Goal: Task Accomplishment & Management: Use online tool/utility

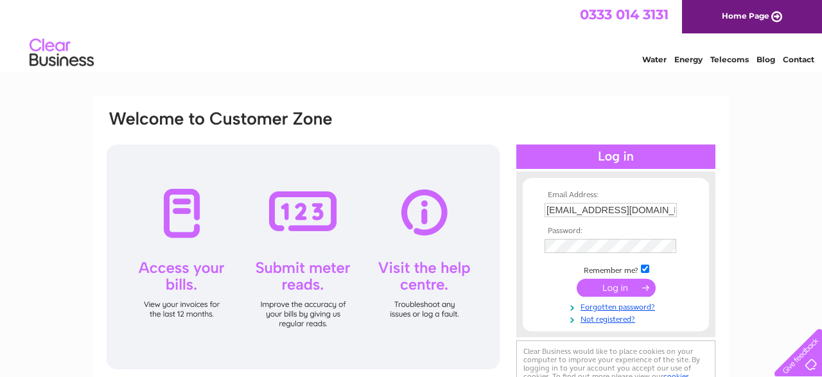
click at [616, 285] on input "submit" at bounding box center [616, 288] width 79 height 18
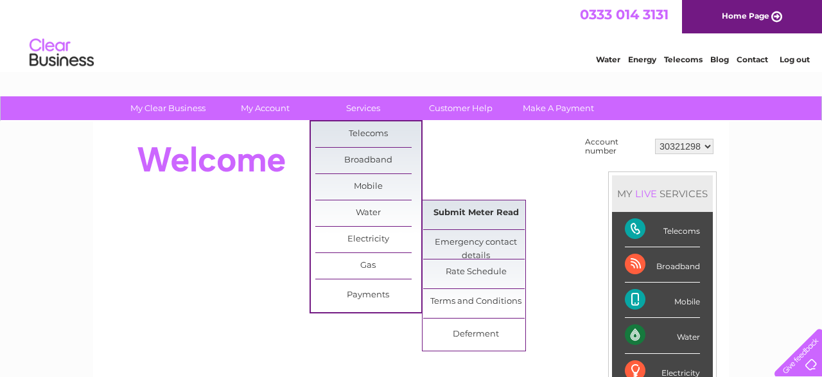
click at [480, 210] on link "Submit Meter Read" at bounding box center [476, 213] width 106 height 26
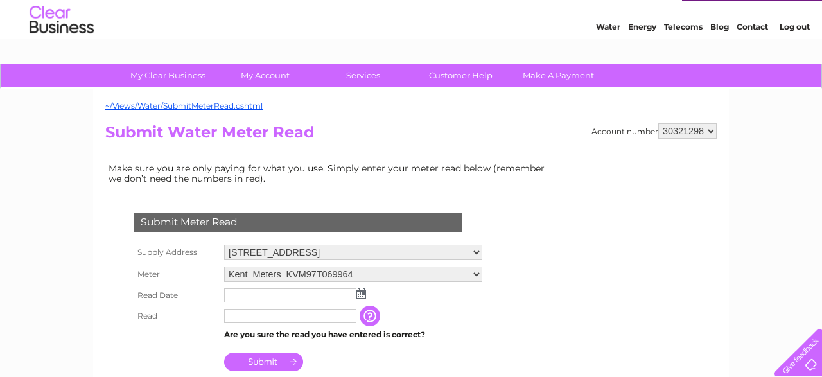
scroll to position [67, 0]
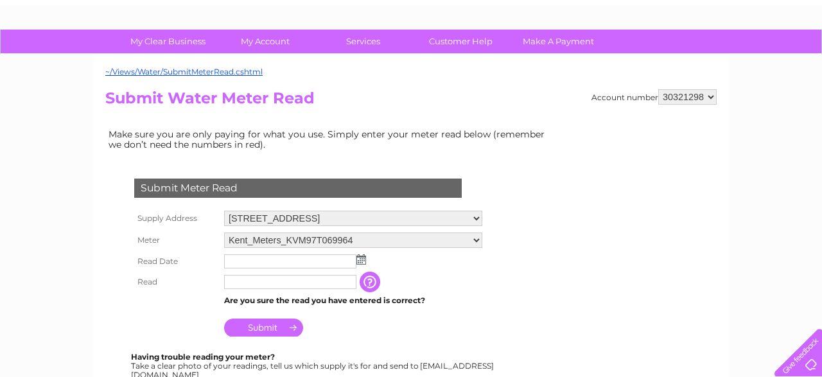
click at [360, 260] on img at bounding box center [362, 259] width 10 height 10
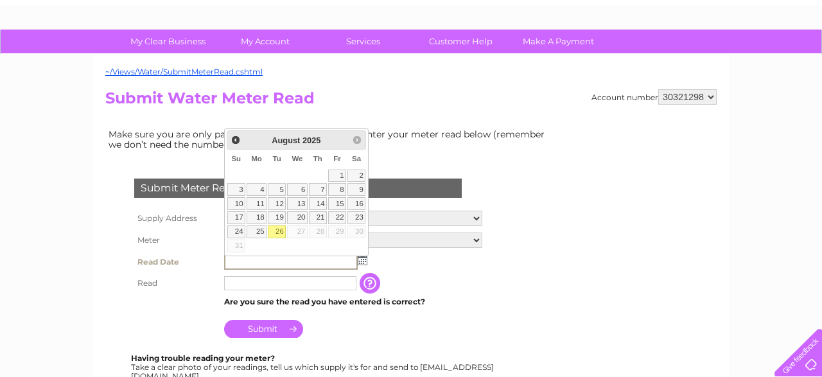
click at [278, 227] on link "26" at bounding box center [277, 231] width 18 height 13
type input "2025/08/26"
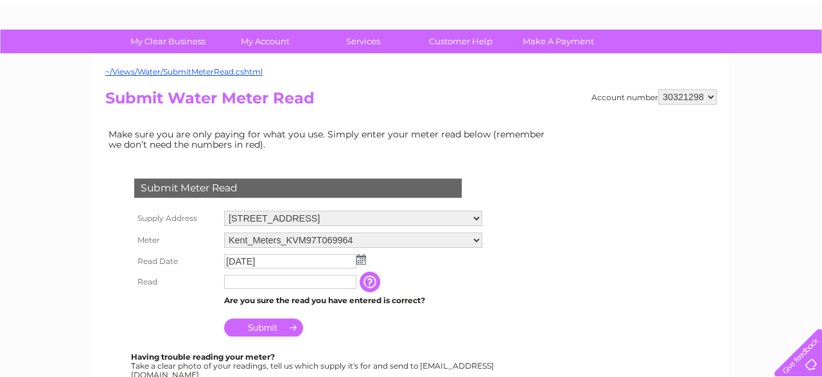
click at [244, 280] on input "text" at bounding box center [290, 282] width 132 height 14
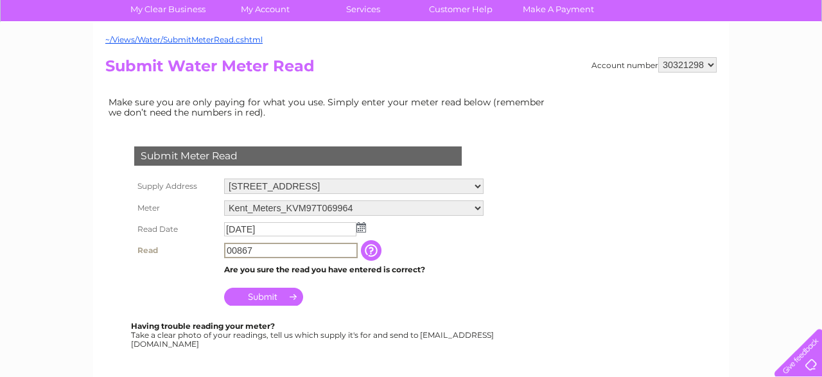
scroll to position [134, 0]
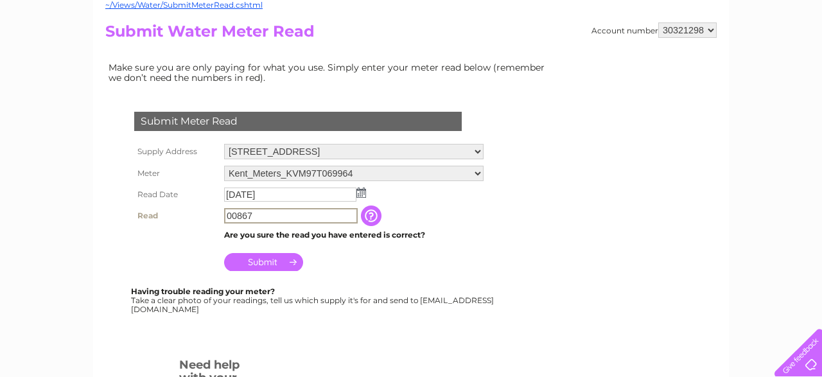
type input "00867"
click at [270, 259] on input "Submit" at bounding box center [263, 262] width 79 height 18
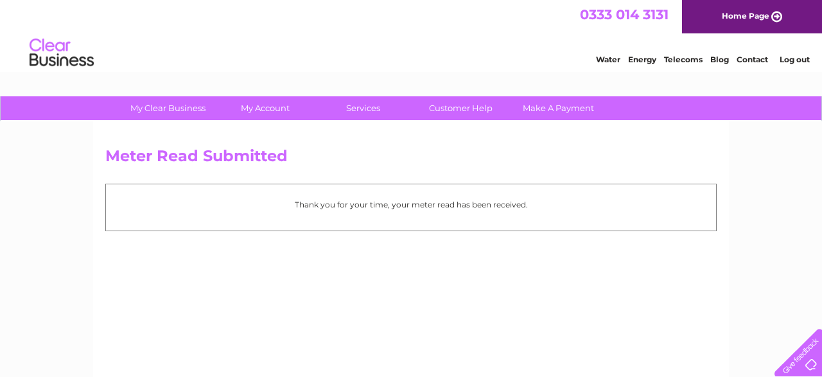
click at [797, 61] on link "Log out" at bounding box center [795, 60] width 30 height 10
